Goal: Understand process/instructions

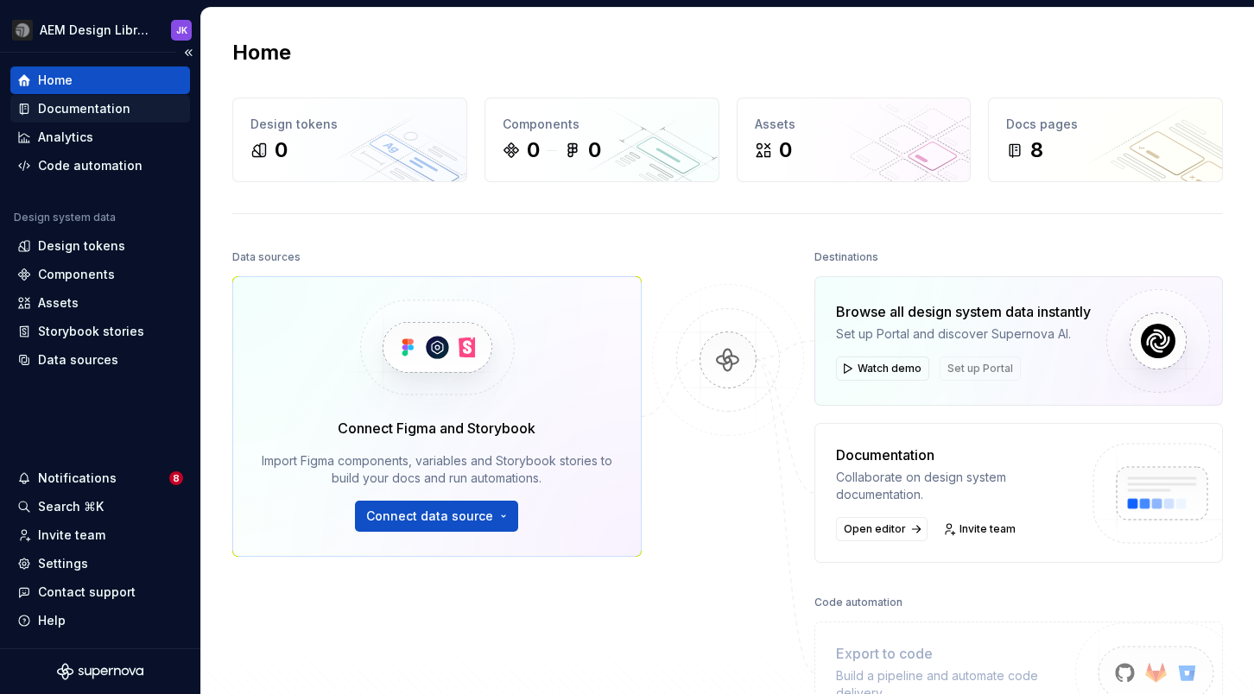
click at [92, 111] on div "Documentation" at bounding box center [84, 108] width 92 height 17
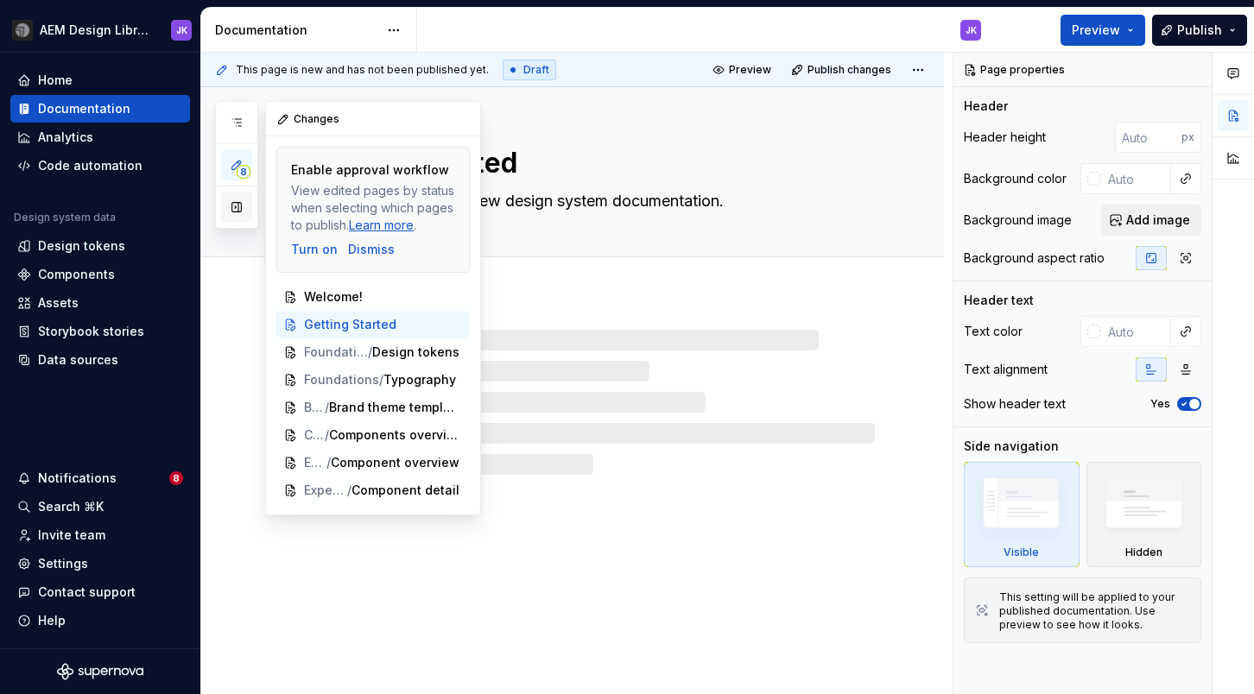
click at [233, 207] on button "button" at bounding box center [236, 207] width 31 height 31
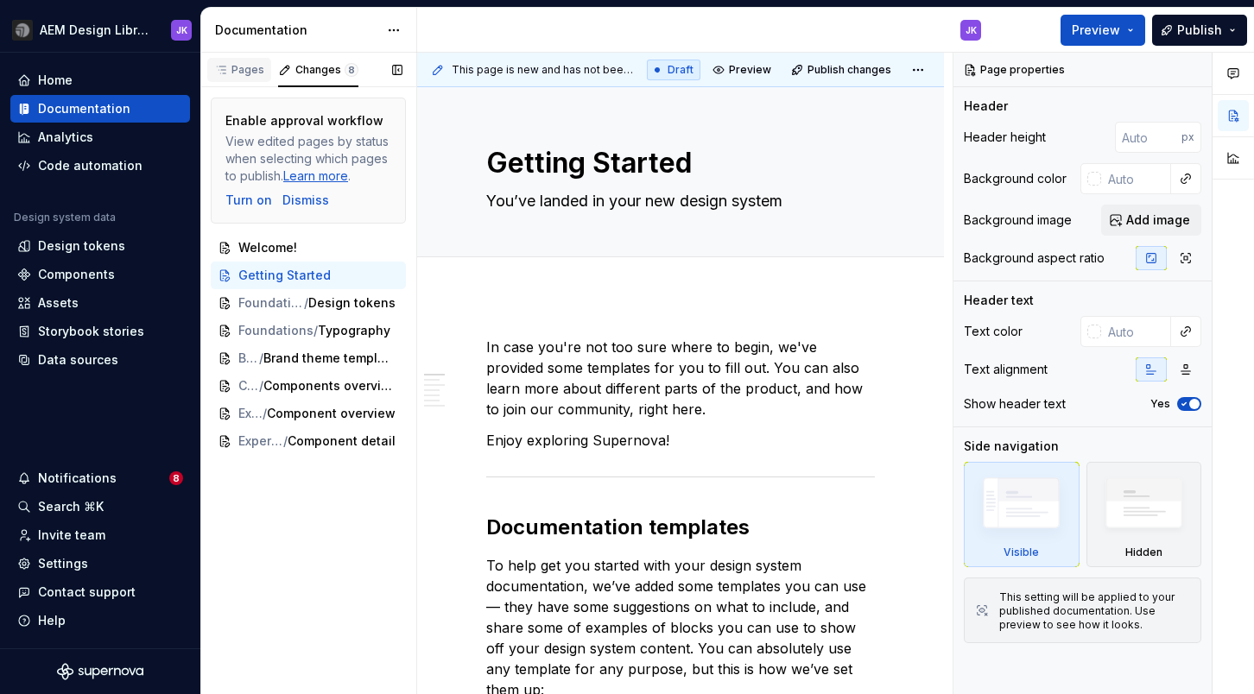
click at [254, 64] on div "Pages" at bounding box center [239, 70] width 50 height 14
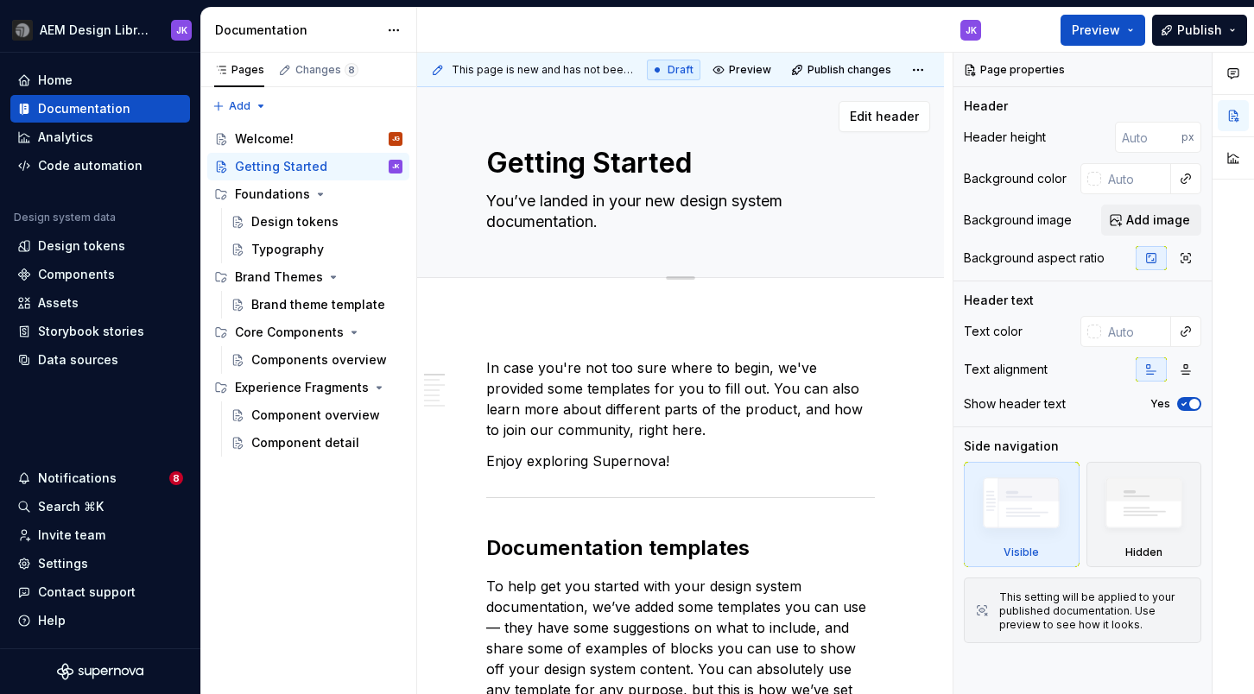
type textarea "*"
